Goal: Information Seeking & Learning: Learn about a topic

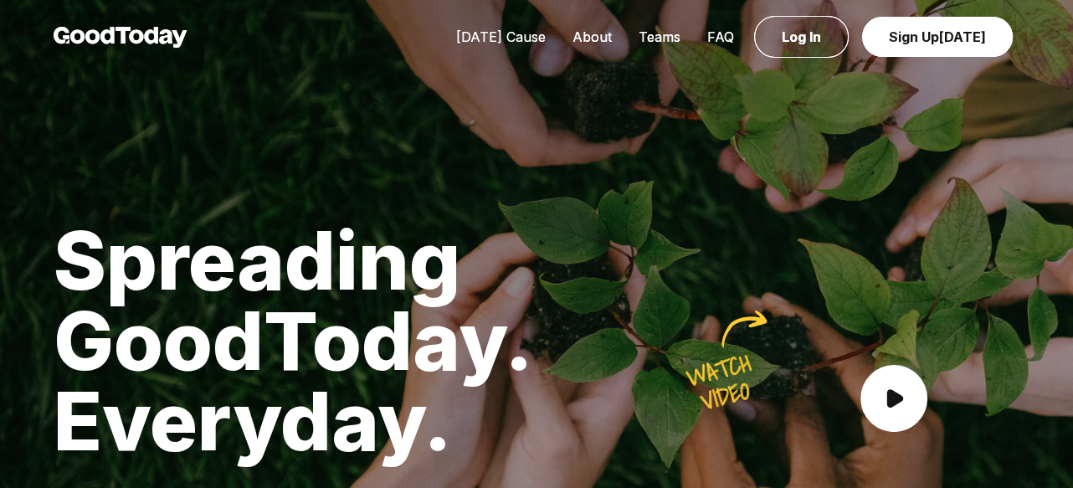
click at [499, 32] on link "[DATE] Cause" at bounding box center [501, 36] width 116 height 17
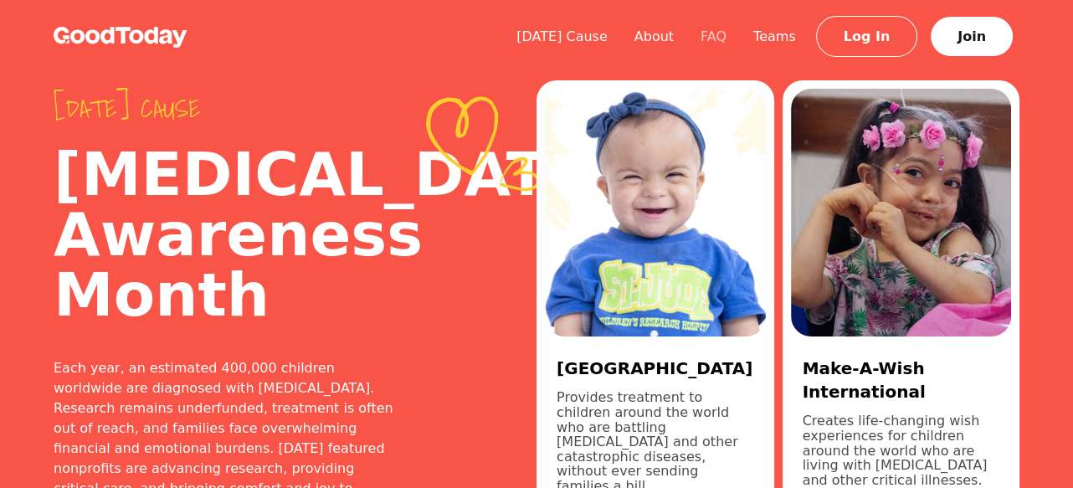
click at [729, 39] on link "FAQ" at bounding box center [713, 36] width 53 height 16
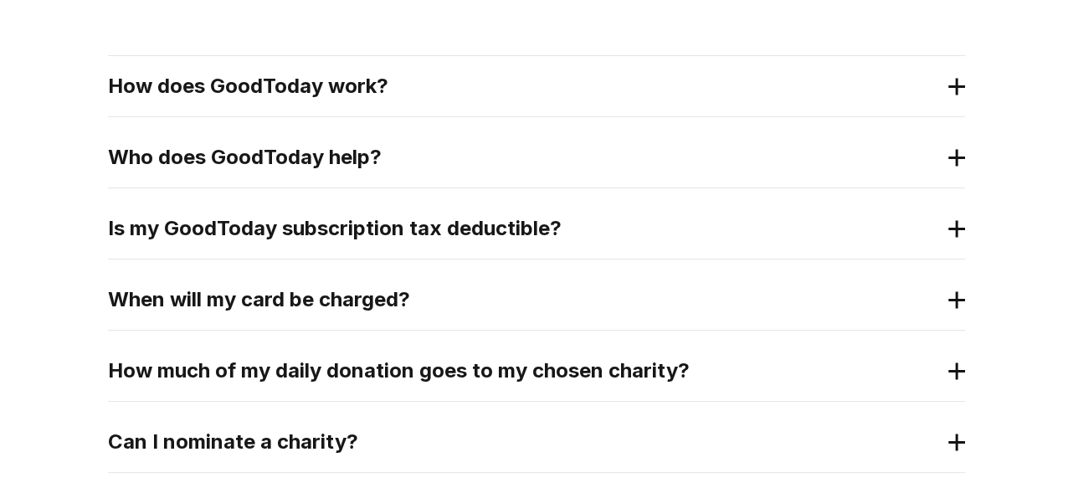
scroll to position [335, 0]
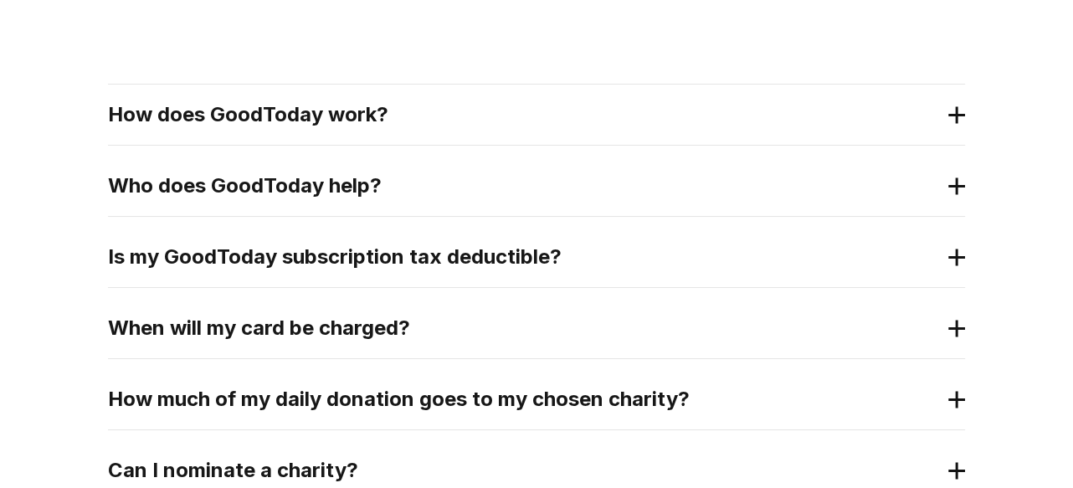
click at [327, 96] on div "How does GoodToday work?" at bounding box center [536, 115] width 857 height 60
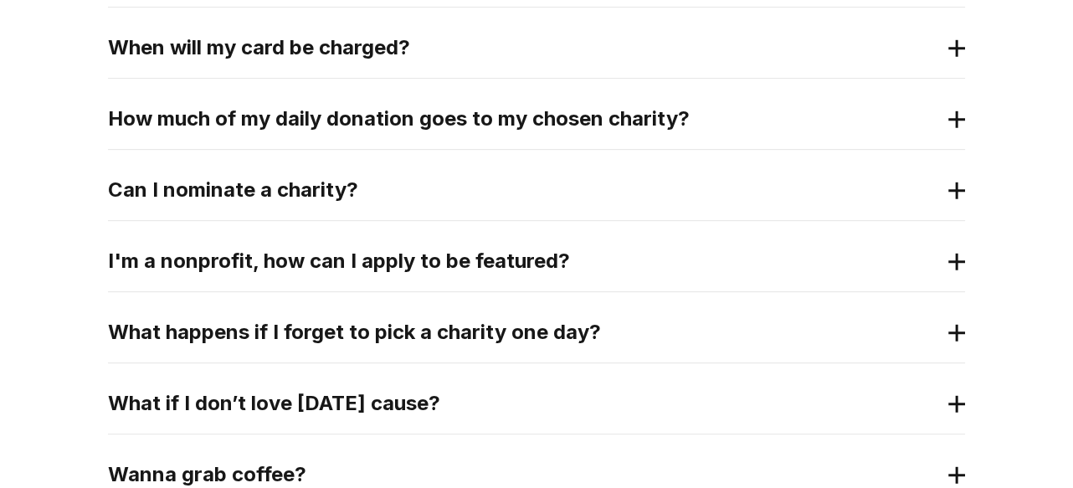
scroll to position [753, 0]
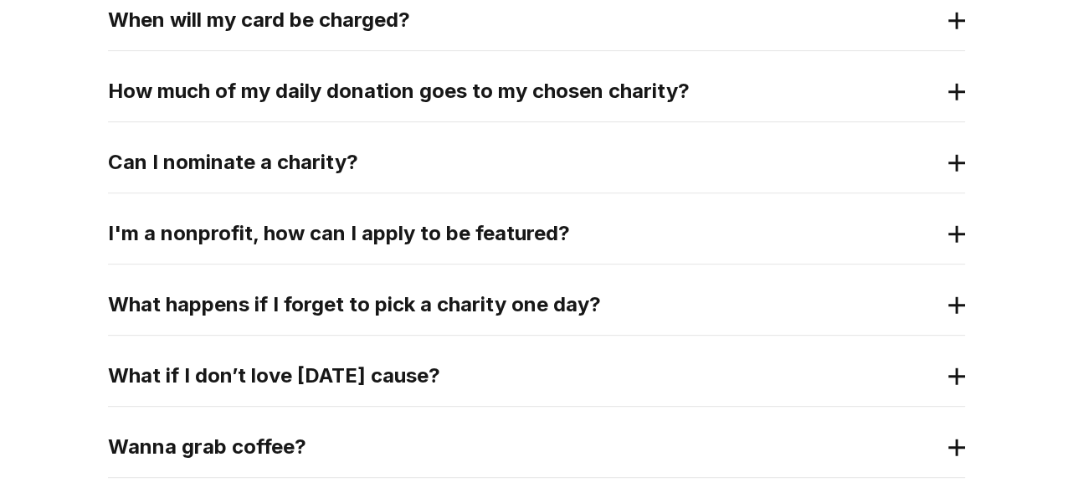
click at [341, 228] on h2 "I'm a nonprofit, how can I apply to be featured?" at bounding box center [523, 233] width 830 height 27
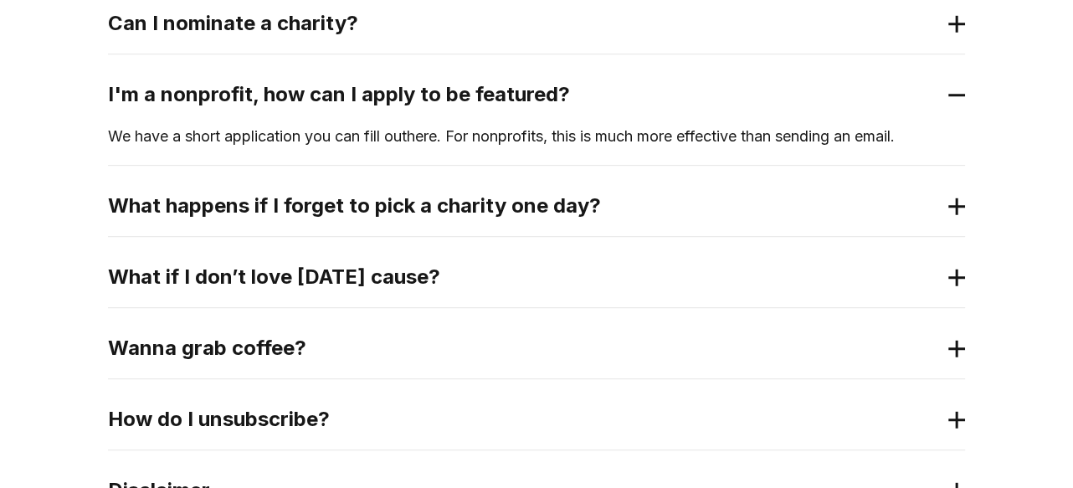
scroll to position [921, 0]
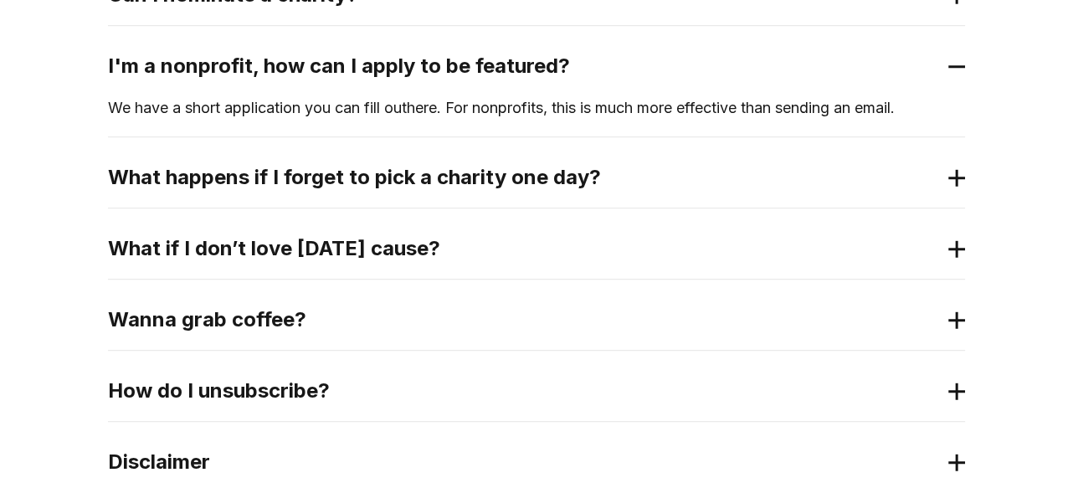
click at [367, 244] on h2 "What if I don’t love [DATE] cause?" at bounding box center [523, 248] width 830 height 27
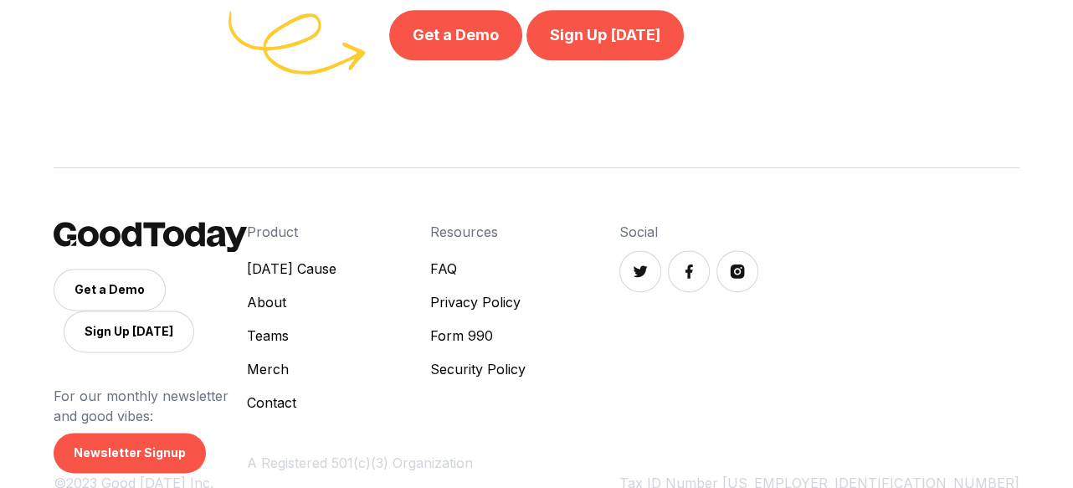
scroll to position [1991, 0]
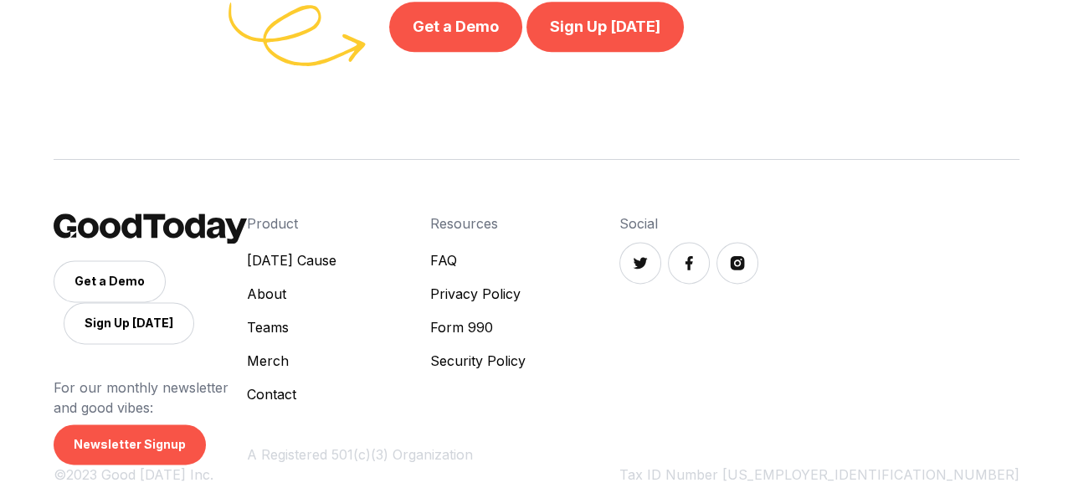
click at [336, 250] on link "[DATE] Cause" at bounding box center [292, 260] width 90 height 20
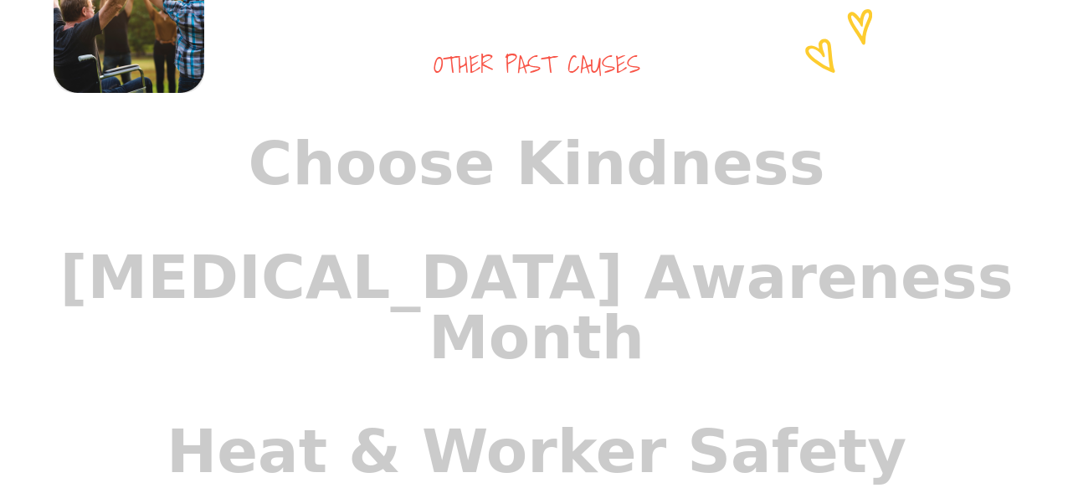
scroll to position [1339, 0]
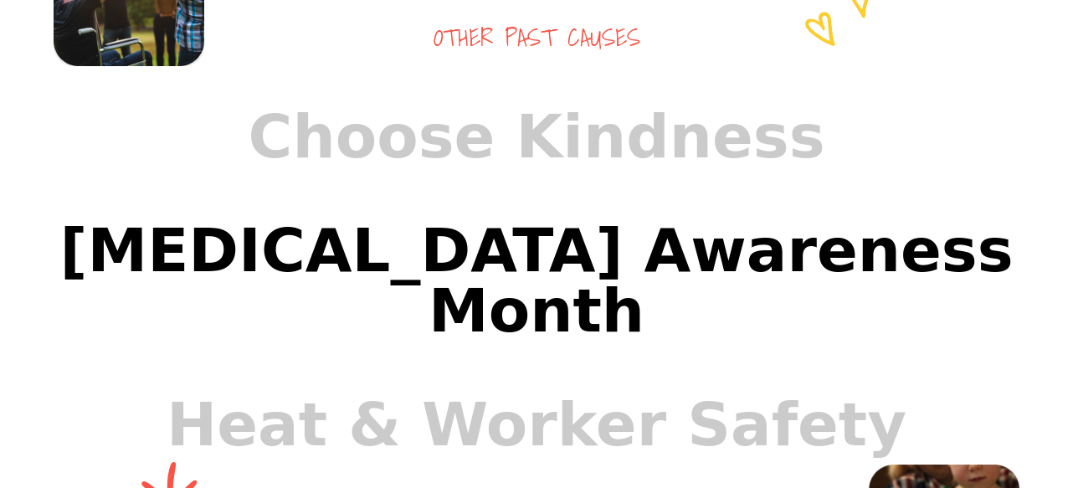
click at [433, 280] on link "[MEDICAL_DATA] Awareness Month" at bounding box center [536, 280] width 1006 height 174
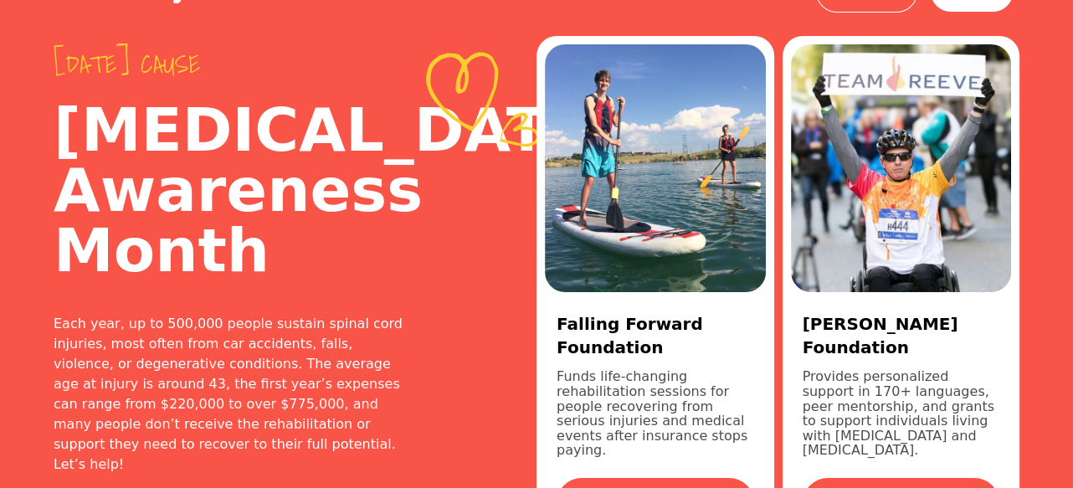
scroll to position [84, 0]
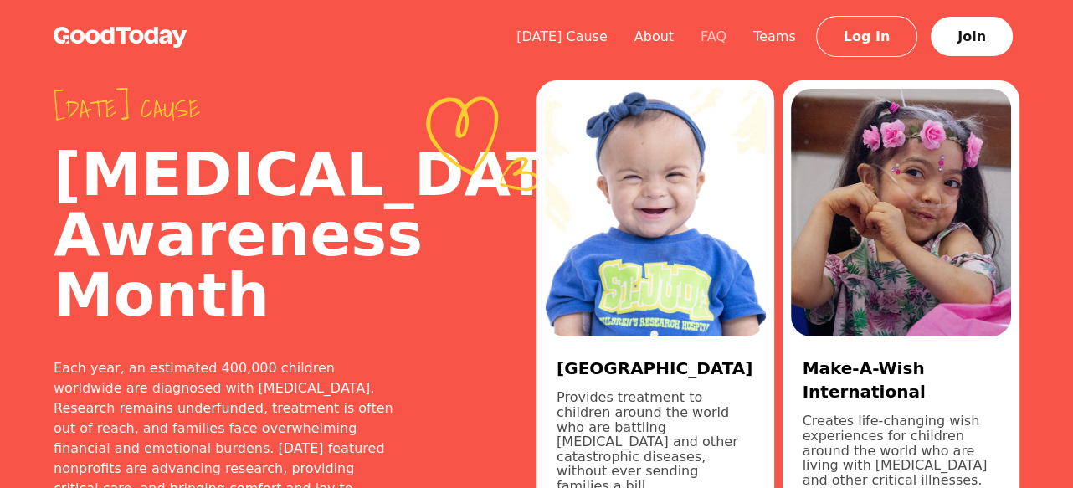
click at [734, 40] on link "FAQ" at bounding box center [713, 36] width 53 height 16
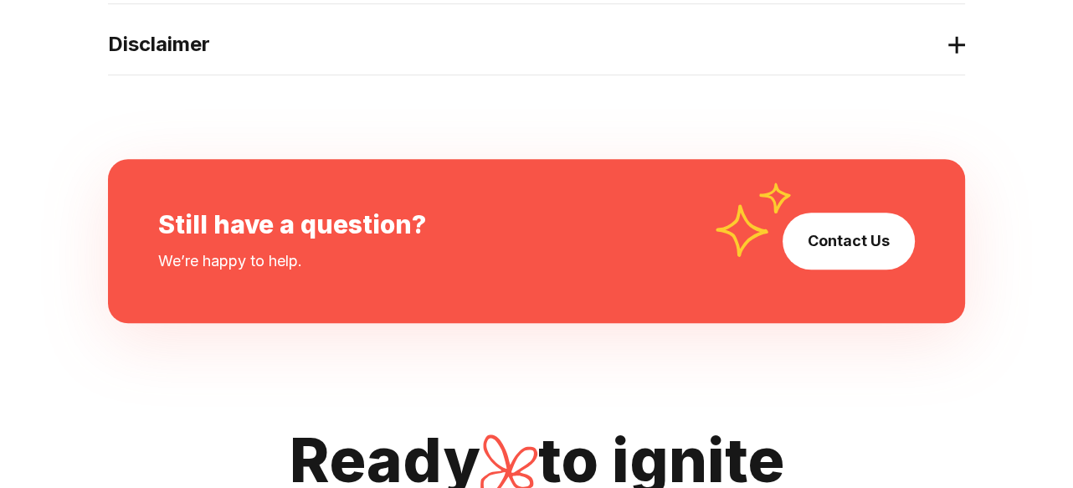
scroll to position [1004, 0]
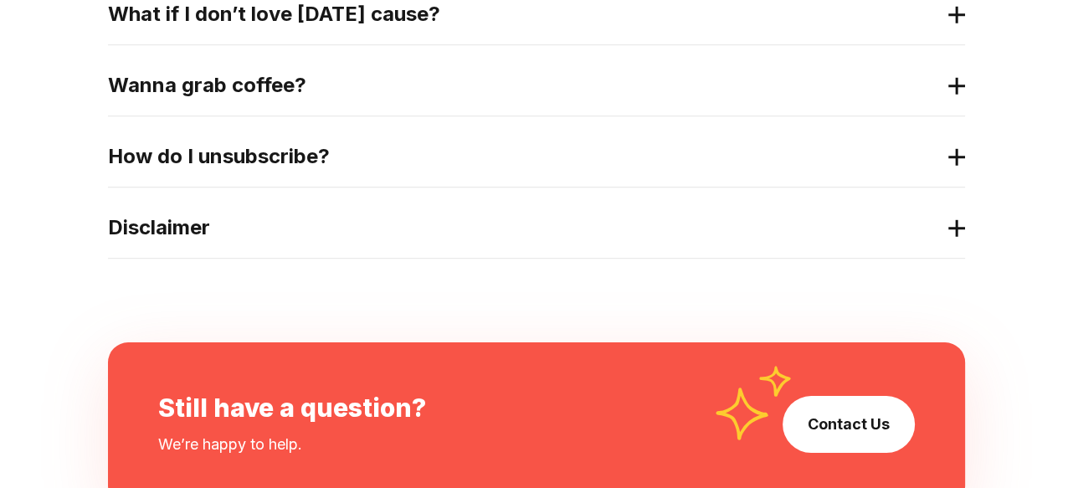
click at [233, 85] on h2 "Wanna grab coffee?" at bounding box center [523, 85] width 830 height 27
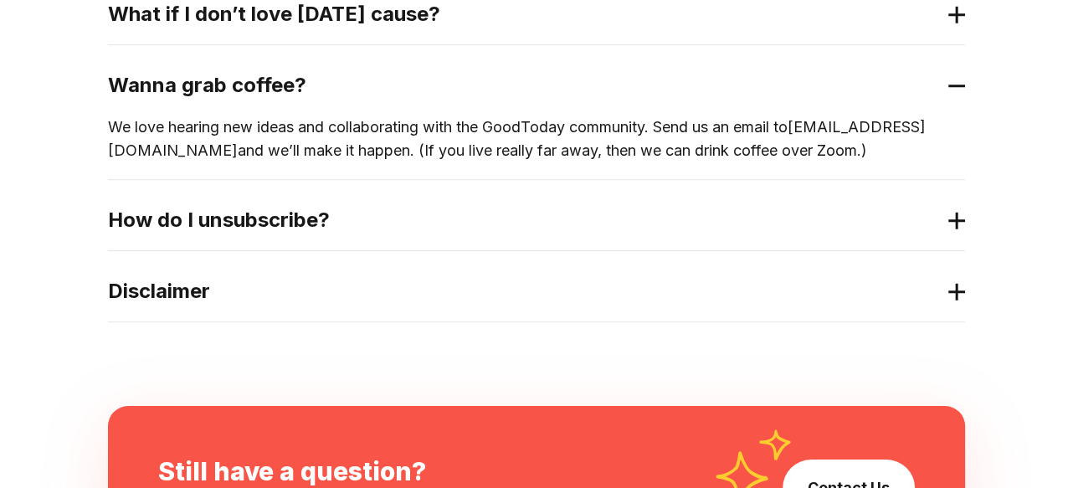
click at [233, 85] on h2 "Wanna grab coffee?" at bounding box center [523, 85] width 830 height 27
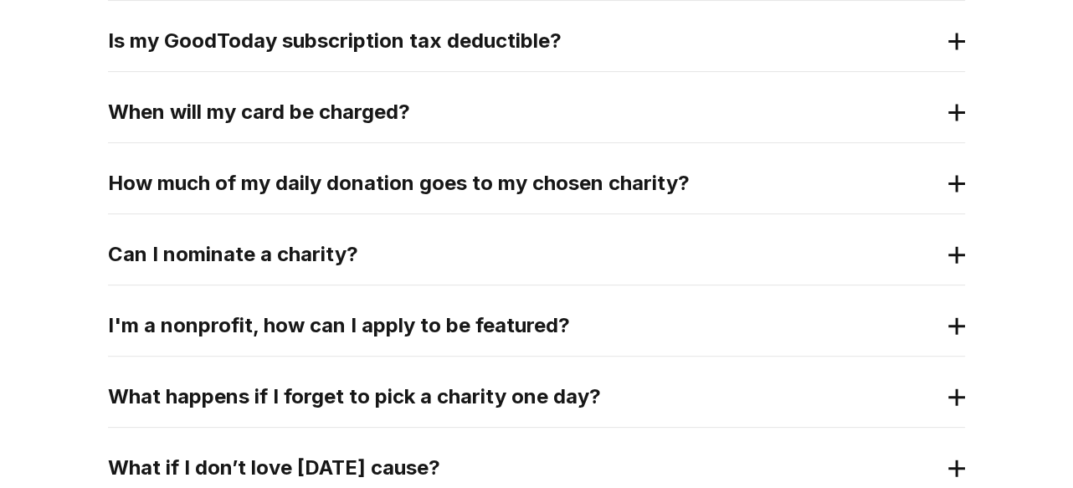
scroll to position [521, 0]
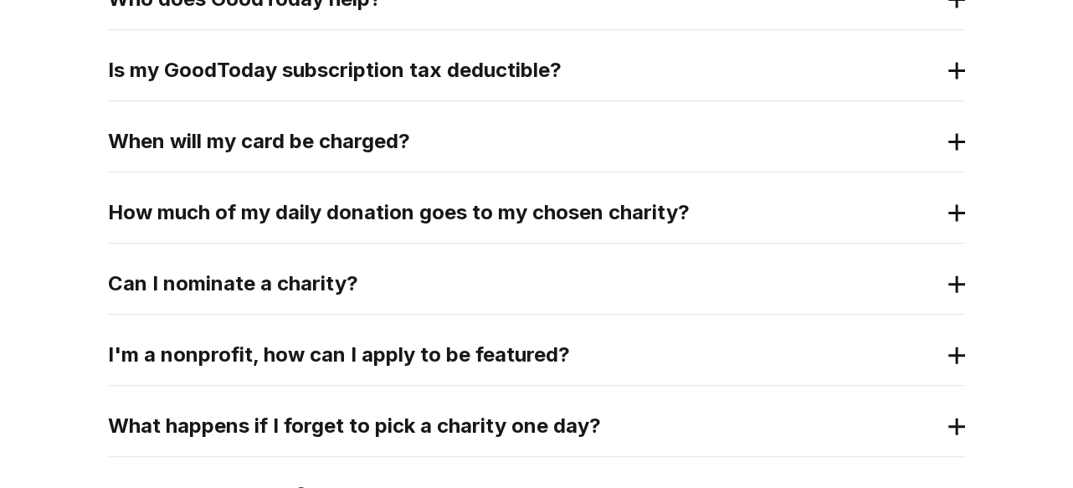
click at [241, 220] on h2 "How much of my daily donation goes to my chosen charity?" at bounding box center [523, 212] width 830 height 27
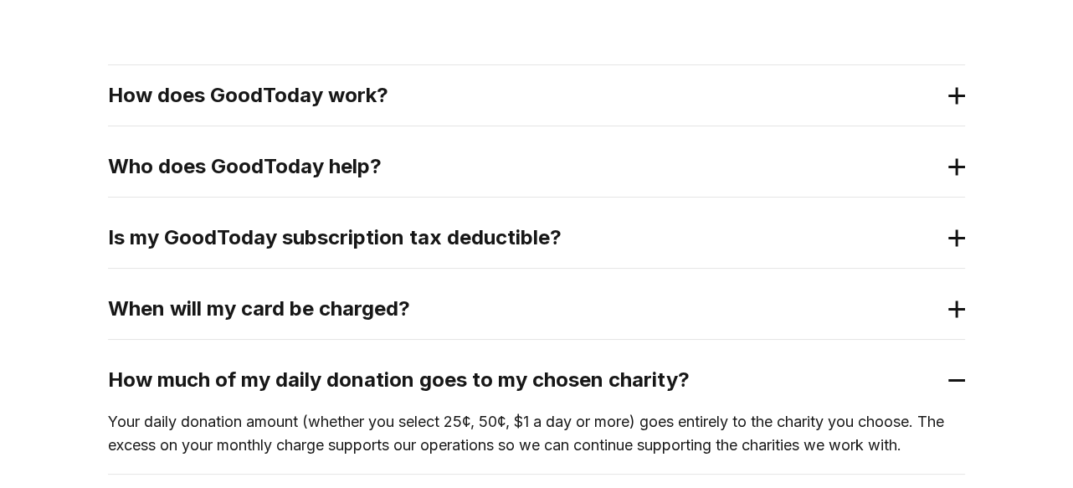
scroll to position [354, 0]
click at [241, 220] on div "Is my GoodToday subscription tax deductible?" at bounding box center [536, 238] width 857 height 60
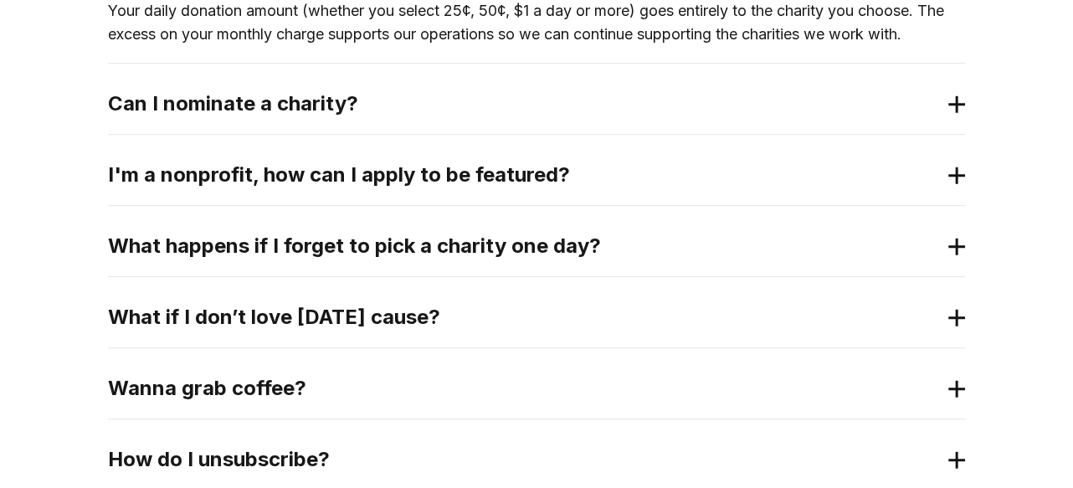
scroll to position [940, 0]
